Goal: Task Accomplishment & Management: Use online tool/utility

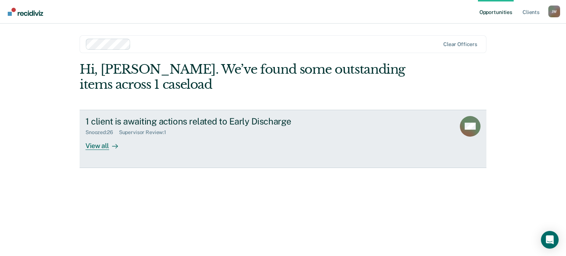
click at [97, 144] on div "View all" at bounding box center [106, 143] width 41 height 14
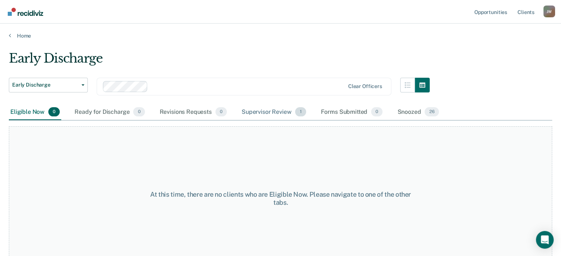
click at [256, 111] on div "Supervisor Review 1" at bounding box center [273, 112] width 67 height 16
